Goal: Task Accomplishment & Management: Manage account settings

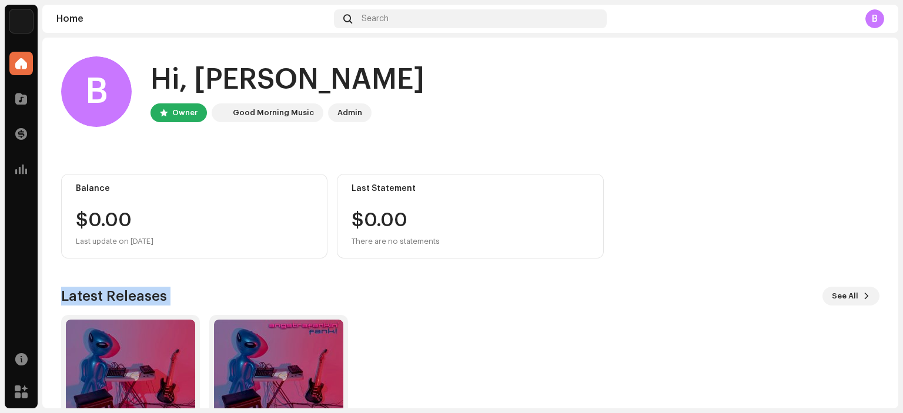
scroll to position [94, 0]
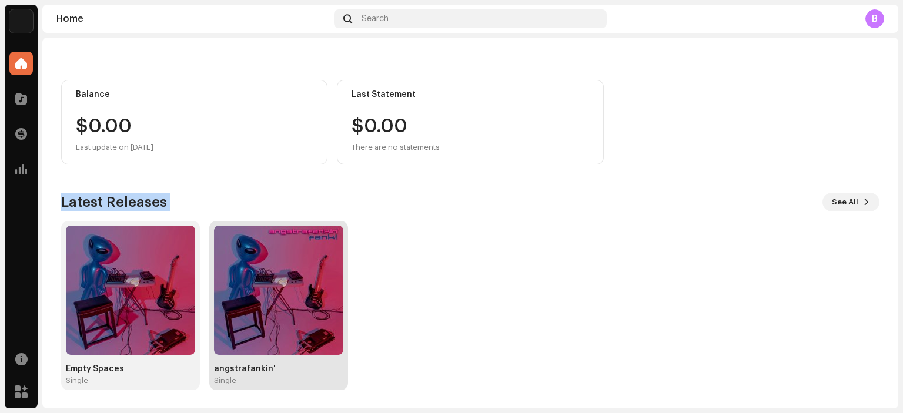
click at [271, 314] on img at bounding box center [278, 290] width 129 height 129
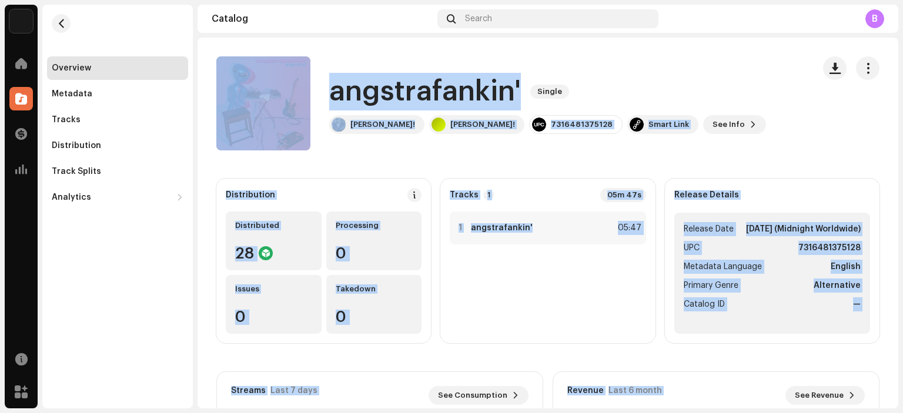
click at [694, 133] on div "angstrafankin' Single [PERSON_NAME]! [PERSON_NAME]! 7316481375128 Smart Link Se…" at bounding box center [510, 103] width 588 height 94
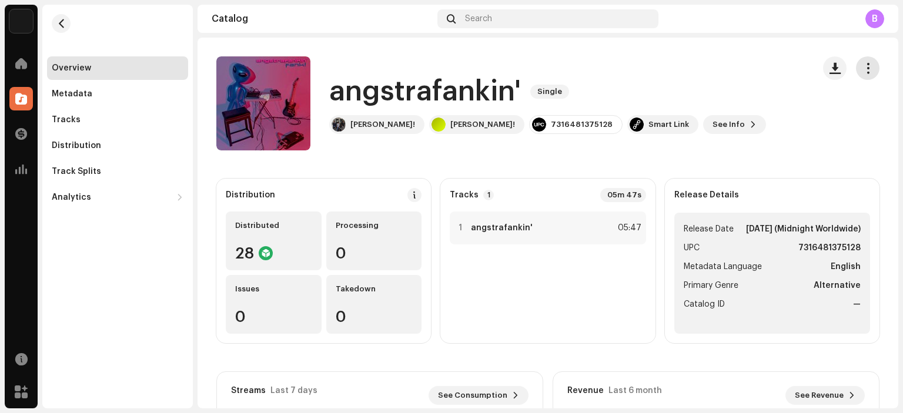
click at [862, 66] on span "button" at bounding box center [867, 67] width 11 height 9
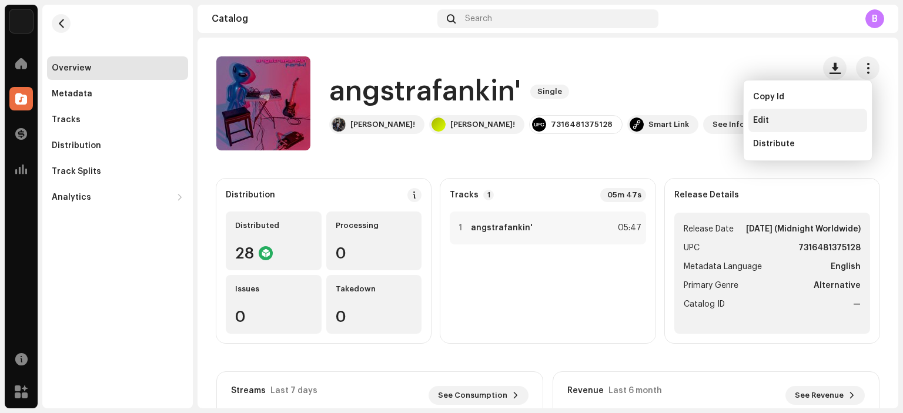
click at [775, 118] on div "Edit" at bounding box center [807, 120] width 109 height 9
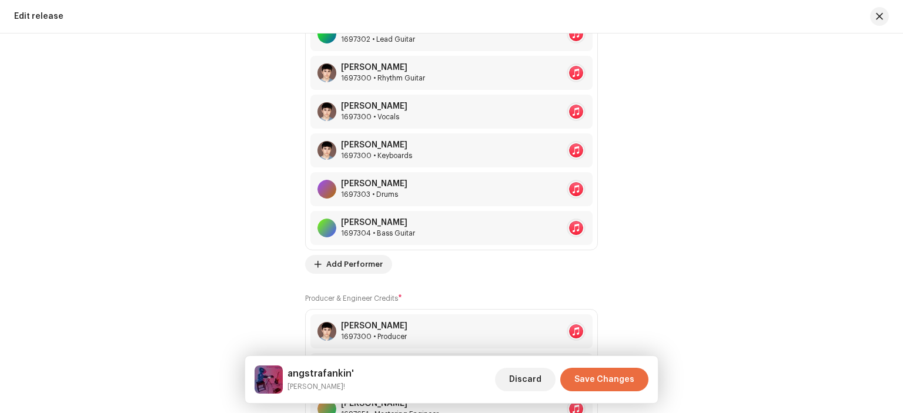
scroll to position [1266, 0]
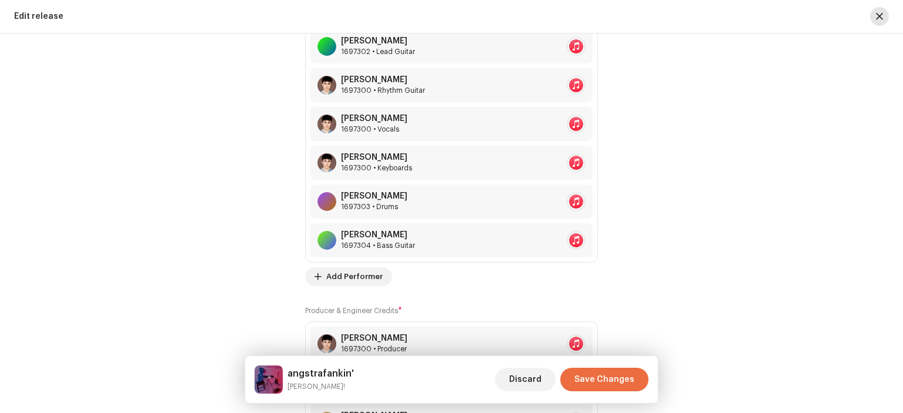
click at [872, 16] on button "button" at bounding box center [879, 16] width 19 height 19
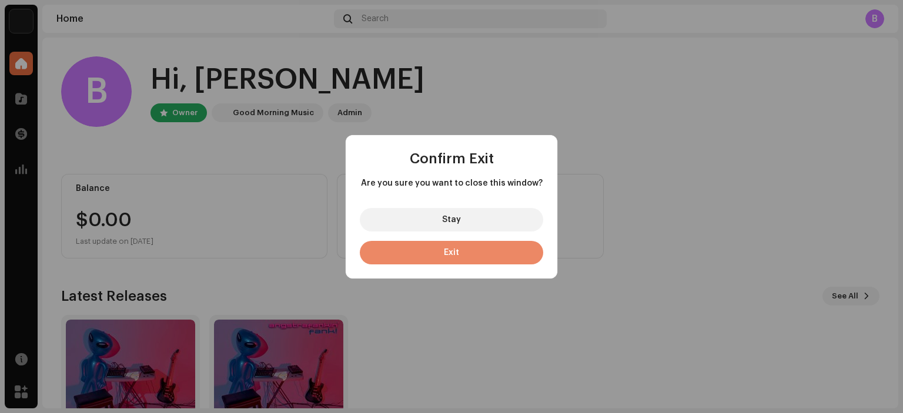
click at [488, 256] on button "Exit" at bounding box center [451, 253] width 183 height 24
